Goal: Use online tool/utility: Utilize a website feature to perform a specific function

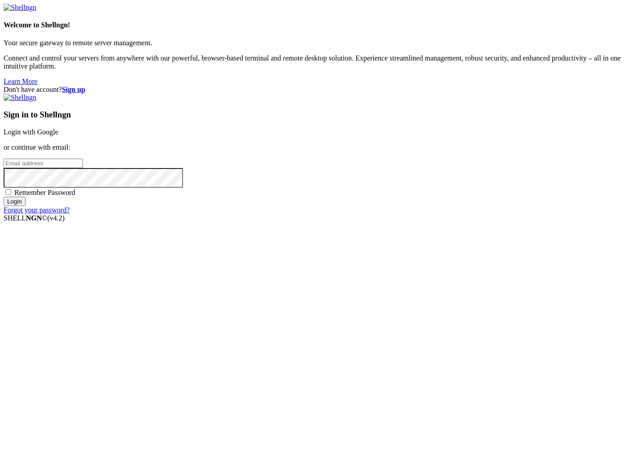
click at [58, 136] on link "Login with Google" at bounding box center [31, 132] width 55 height 8
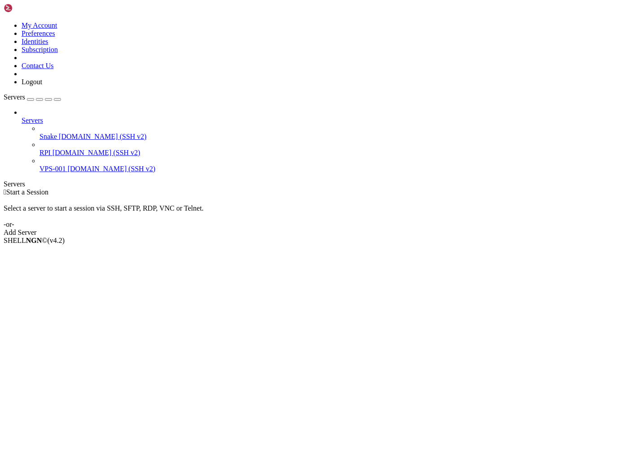
click at [59, 133] on span "[DOMAIN_NAME] (SSH v2)" at bounding box center [103, 137] width 88 height 8
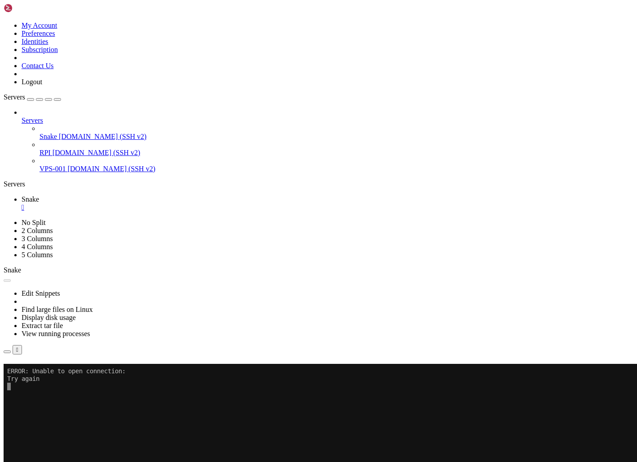
click at [55, 133] on span "Snake" at bounding box center [47, 137] width 17 height 8
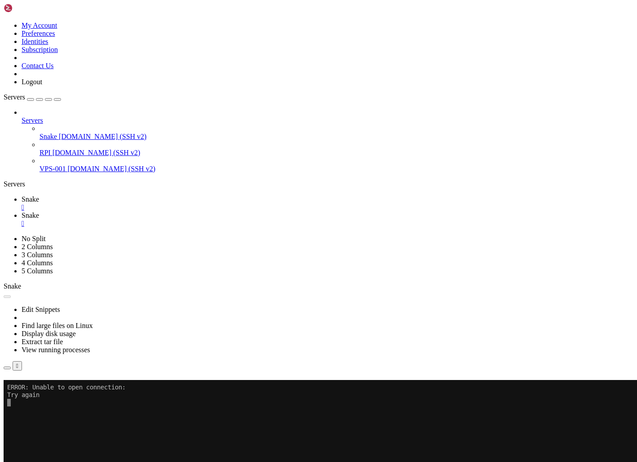
click at [59, 133] on span "[DOMAIN_NAME] (SSH v2)" at bounding box center [103, 137] width 88 height 8
click at [153, 204] on div "" at bounding box center [328, 208] width 612 height 8
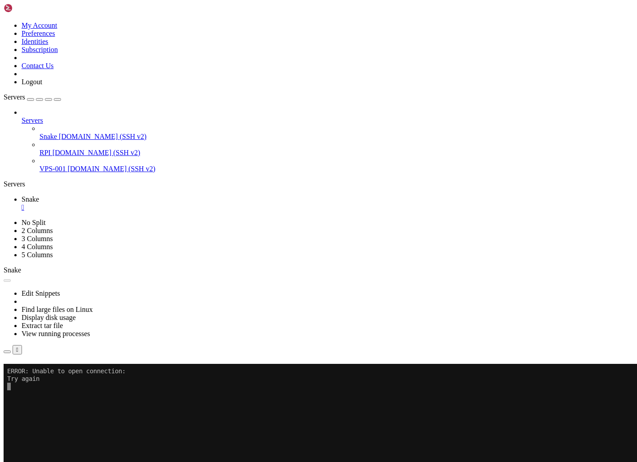
click at [39, 372] on button "Reconnect" at bounding box center [22, 376] width 36 height 9
